Goal: Task Accomplishment & Management: Manage account settings

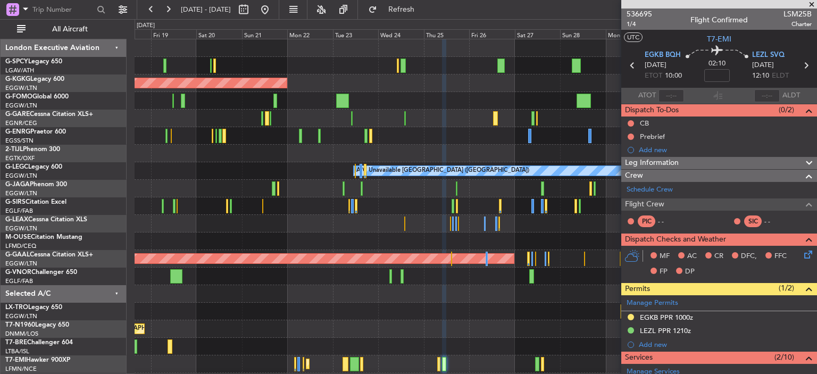
click at [474, 297] on div at bounding box center [476, 294] width 682 height 18
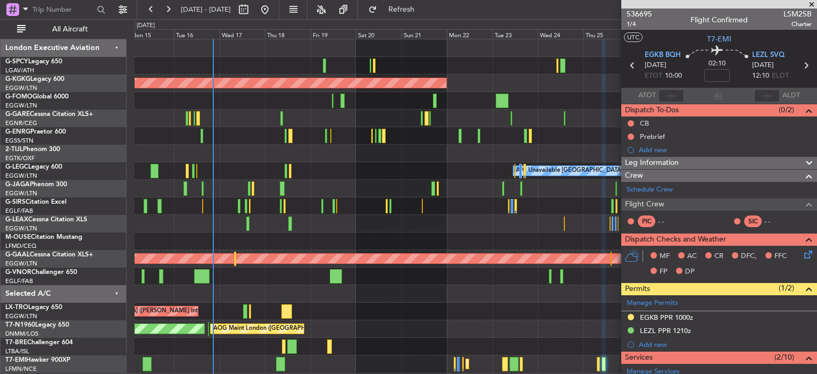
click at [474, 310] on div "AOG Maint [GEOGRAPHIC_DATA] (Ataturk) Planned Maint [GEOGRAPHIC_DATA] ([GEOGRAP…" at bounding box center [476, 258] width 682 height 439
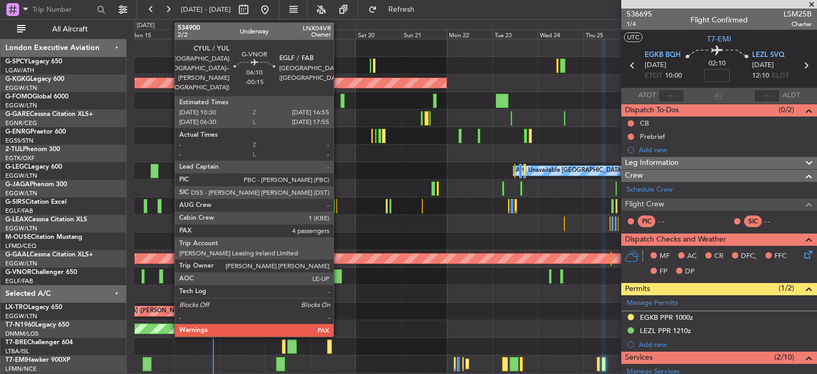
click at [338, 272] on div at bounding box center [336, 276] width 12 height 14
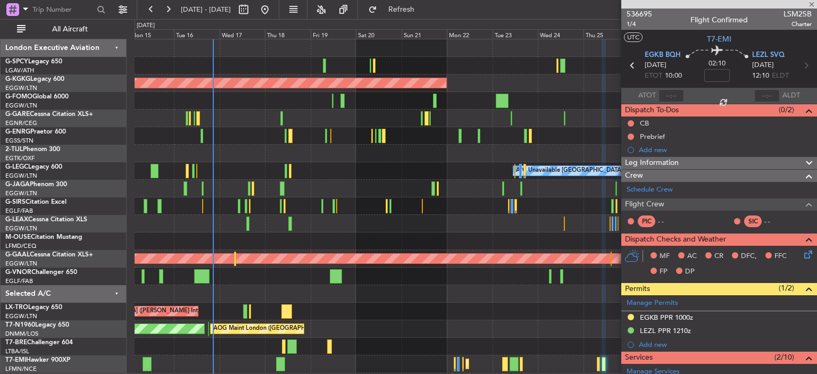
type input "-00:15"
type input "4"
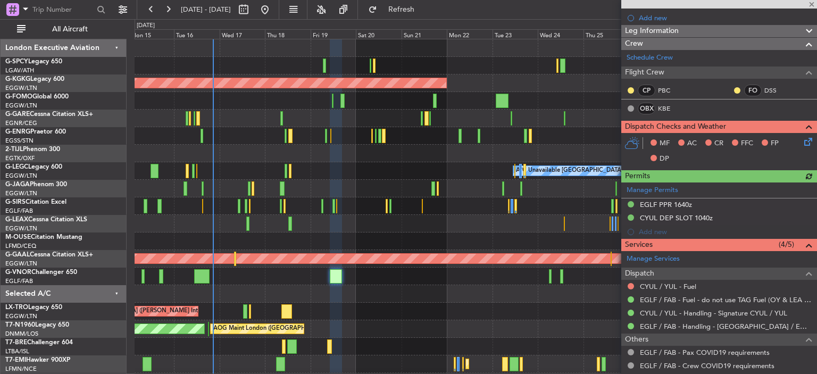
scroll to position [182, 0]
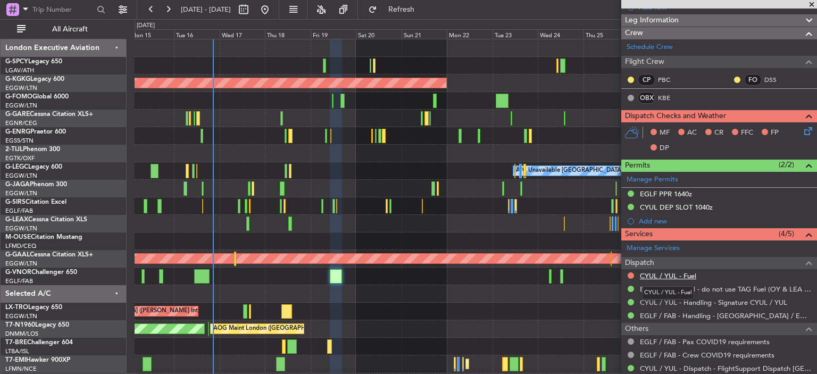
click at [666, 275] on link "CYUL / YUL - Fuel" at bounding box center [668, 275] width 56 height 9
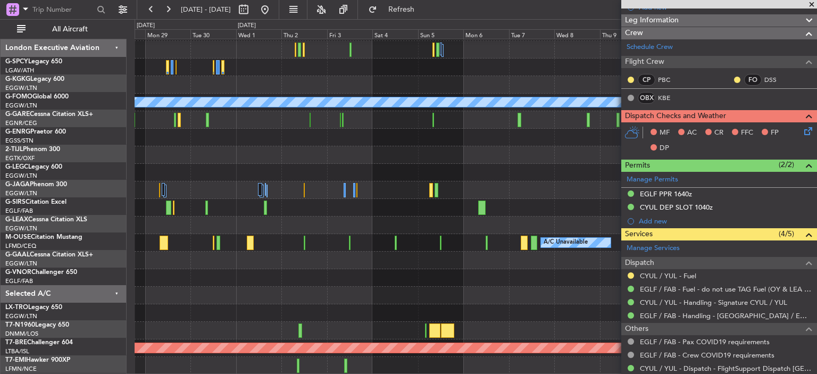
scroll to position [68, 0]
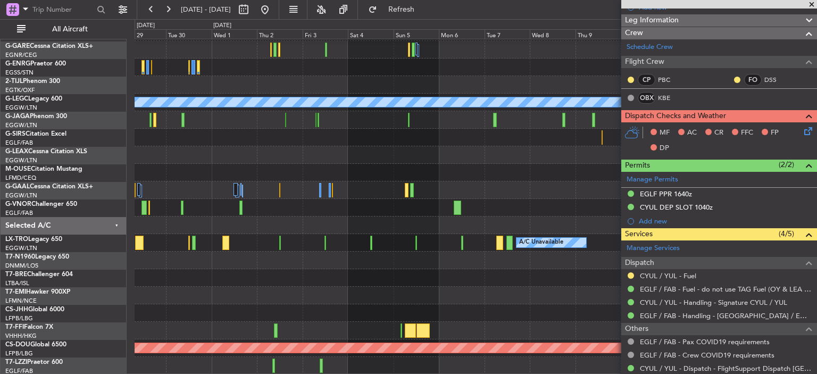
click at [338, 154] on div "A/C Unavailable [GEOGRAPHIC_DATA] ([GEOGRAPHIC_DATA]) Owner [GEOGRAPHIC_DATA] (…" at bounding box center [476, 173] width 682 height 404
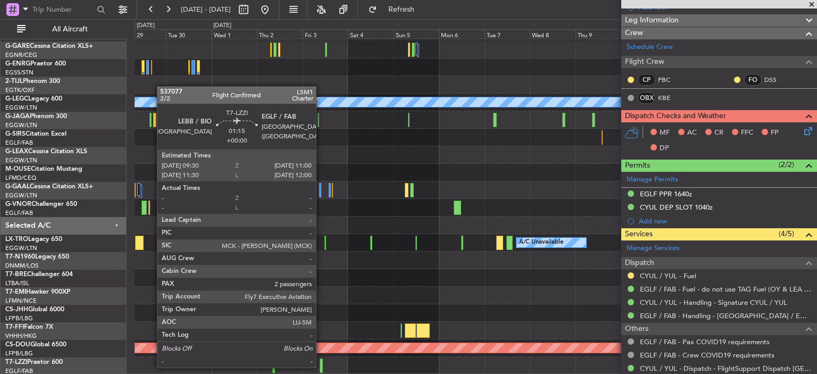
click at [321, 367] on div at bounding box center [321, 366] width 3 height 14
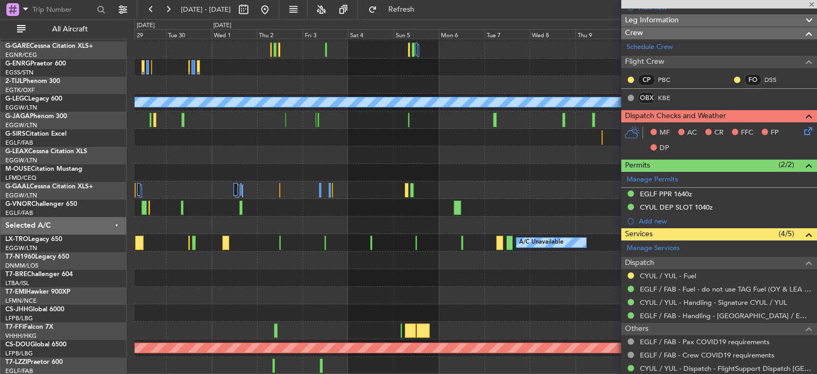
type input "2"
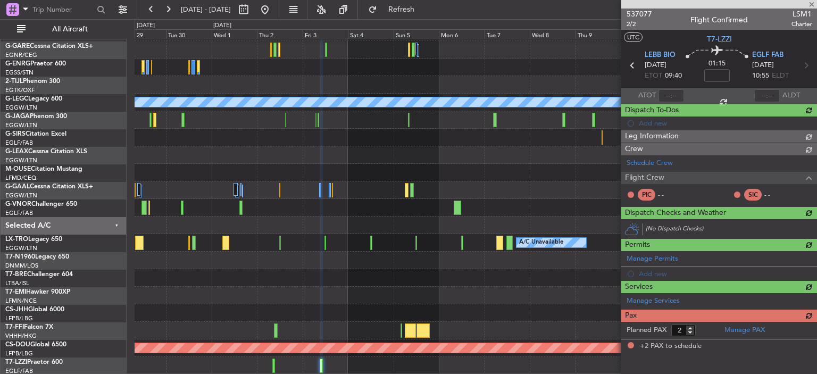
scroll to position [0, 0]
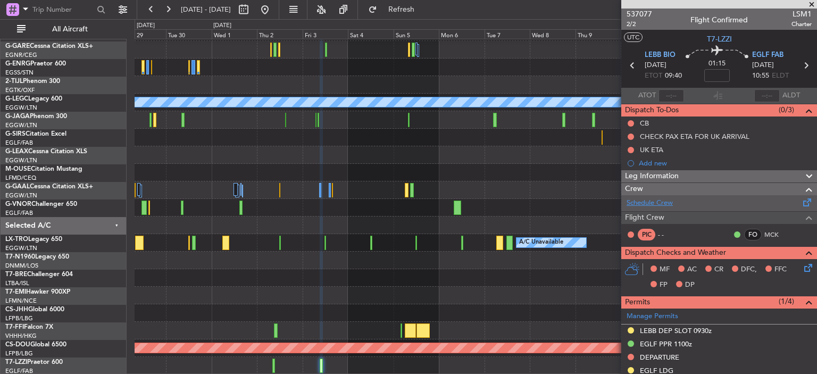
click at [655, 206] on link "Schedule Crew" at bounding box center [650, 203] width 46 height 11
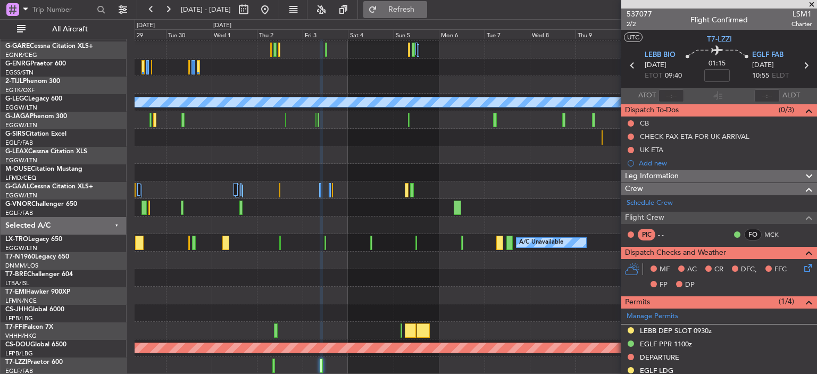
click at [426, 3] on button "Refresh" at bounding box center [395, 9] width 64 height 17
